Goal: Browse casually

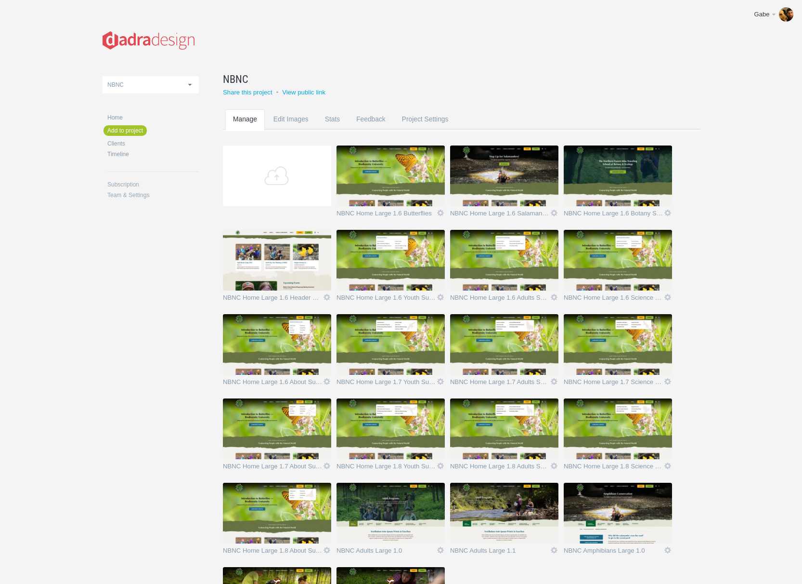
scroll to position [113, 0]
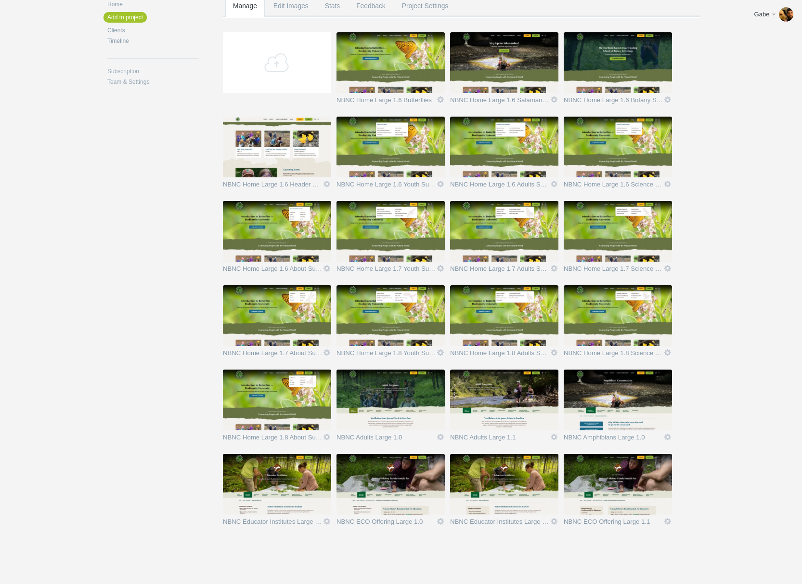
click at [523, 468] on img at bounding box center [504, 484] width 108 height 61
click at [627, 480] on img at bounding box center [618, 484] width 108 height 61
click at [398, 494] on img at bounding box center [391, 484] width 108 height 61
click at [266, 487] on img at bounding box center [277, 484] width 108 height 61
click at [606, 397] on img at bounding box center [618, 399] width 108 height 61
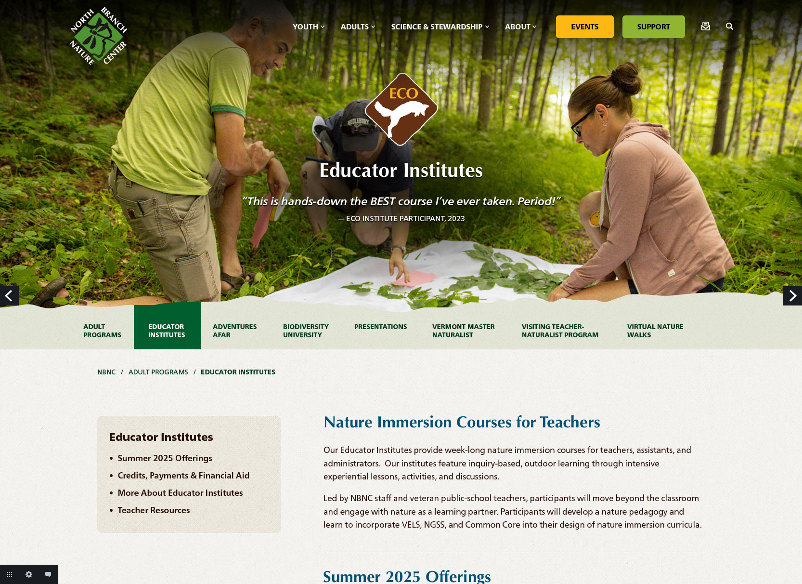
drag, startPoint x: 614, startPoint y: 224, endPoint x: 631, endPoint y: 231, distance: 18.6
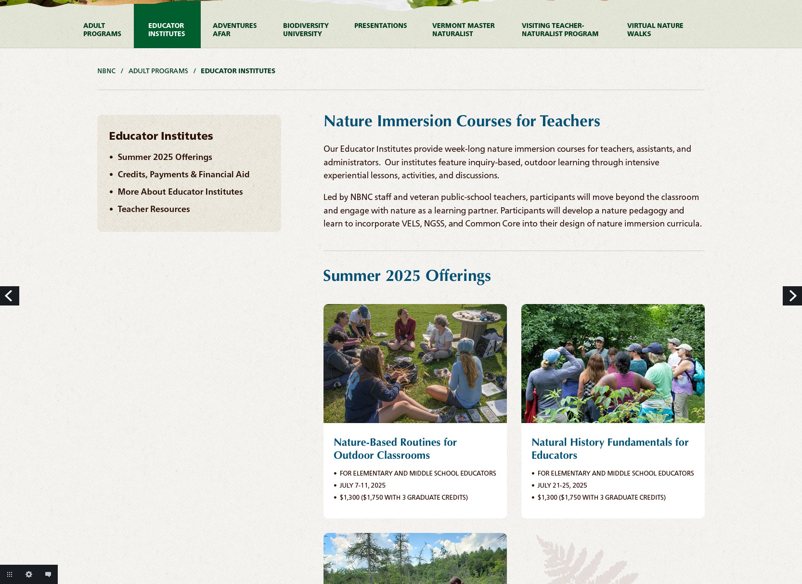
scroll to position [246, 0]
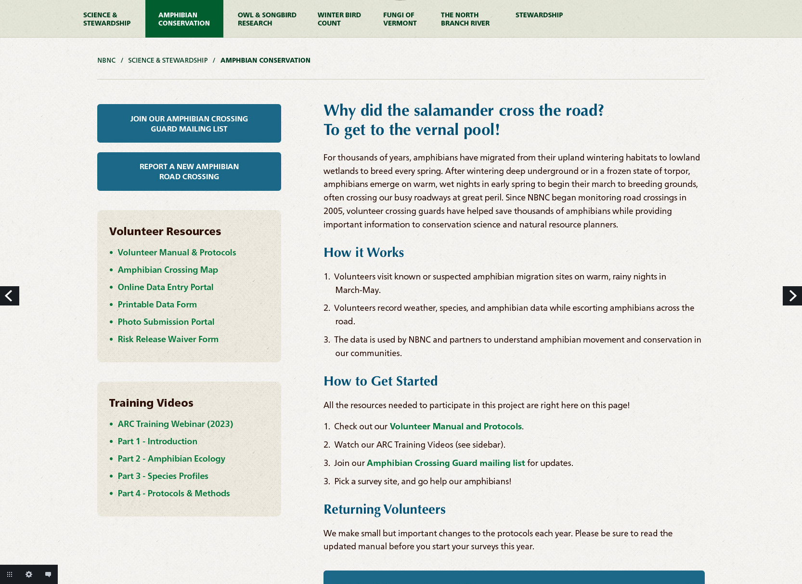
scroll to position [162, 0]
